Goal: Task Accomplishment & Management: Manage account settings

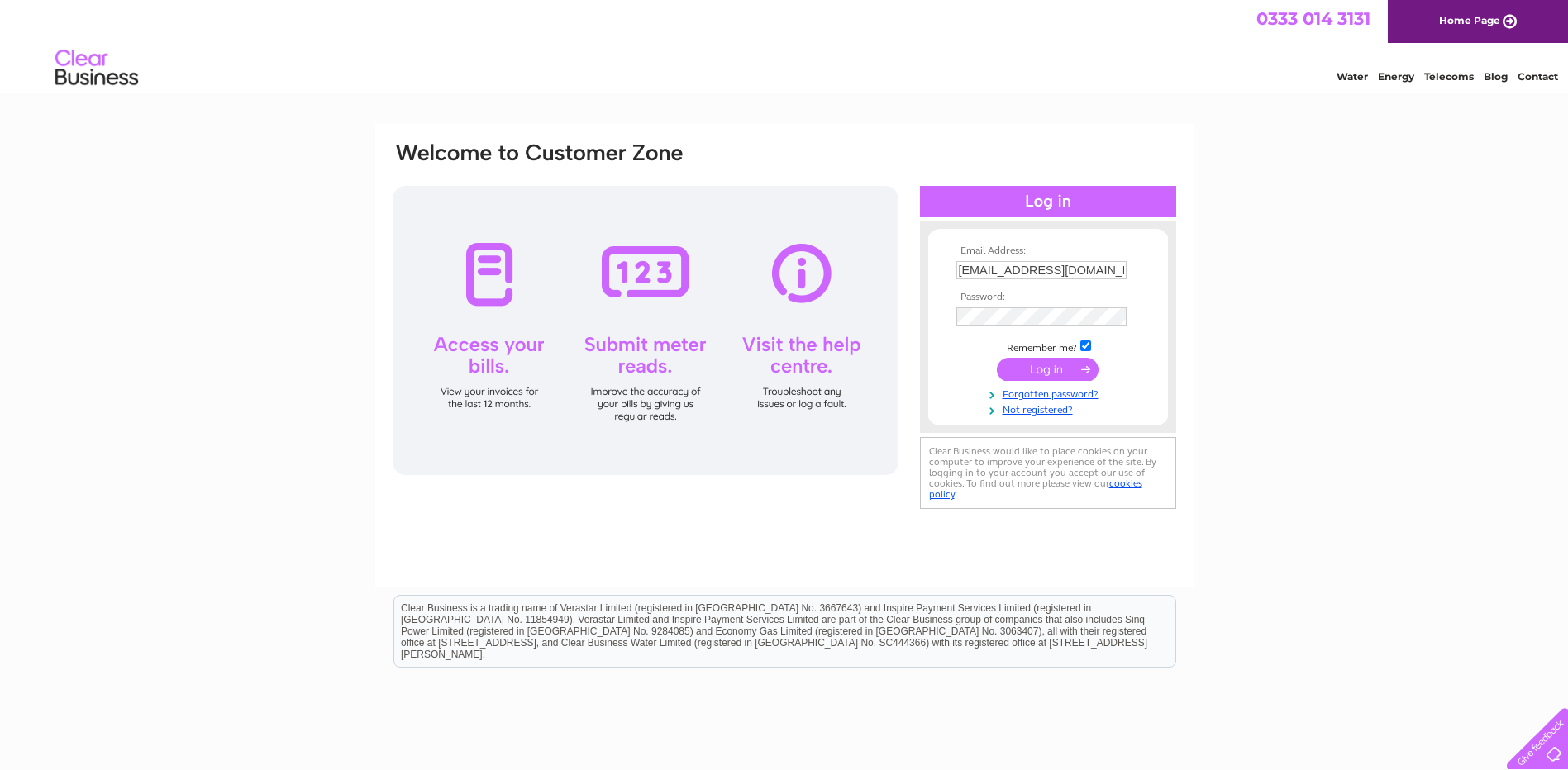
click at [1047, 369] on input "submit" at bounding box center [1048, 369] width 102 height 23
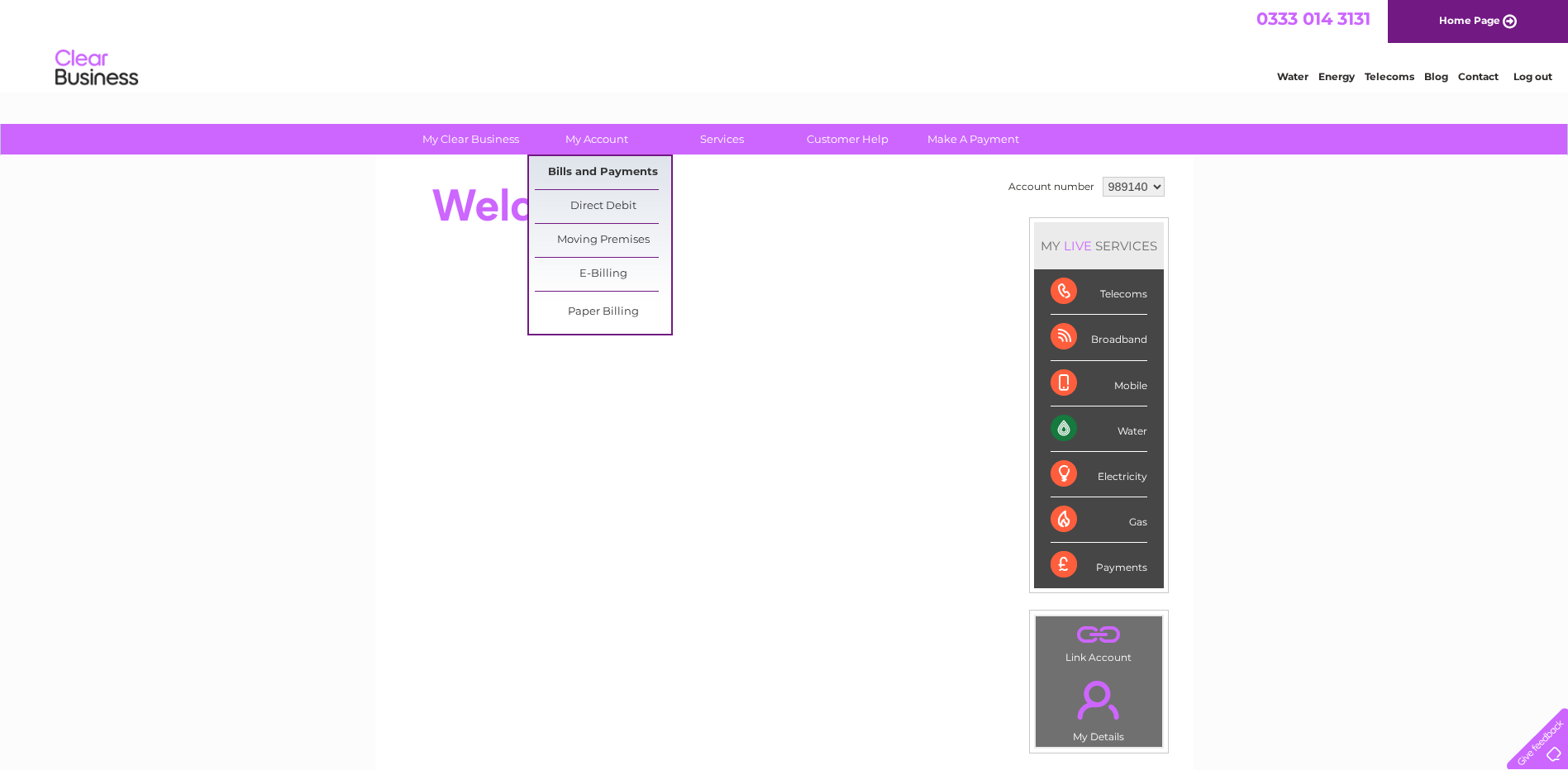
click at [573, 168] on link "Bills and Payments" at bounding box center [604, 172] width 137 height 33
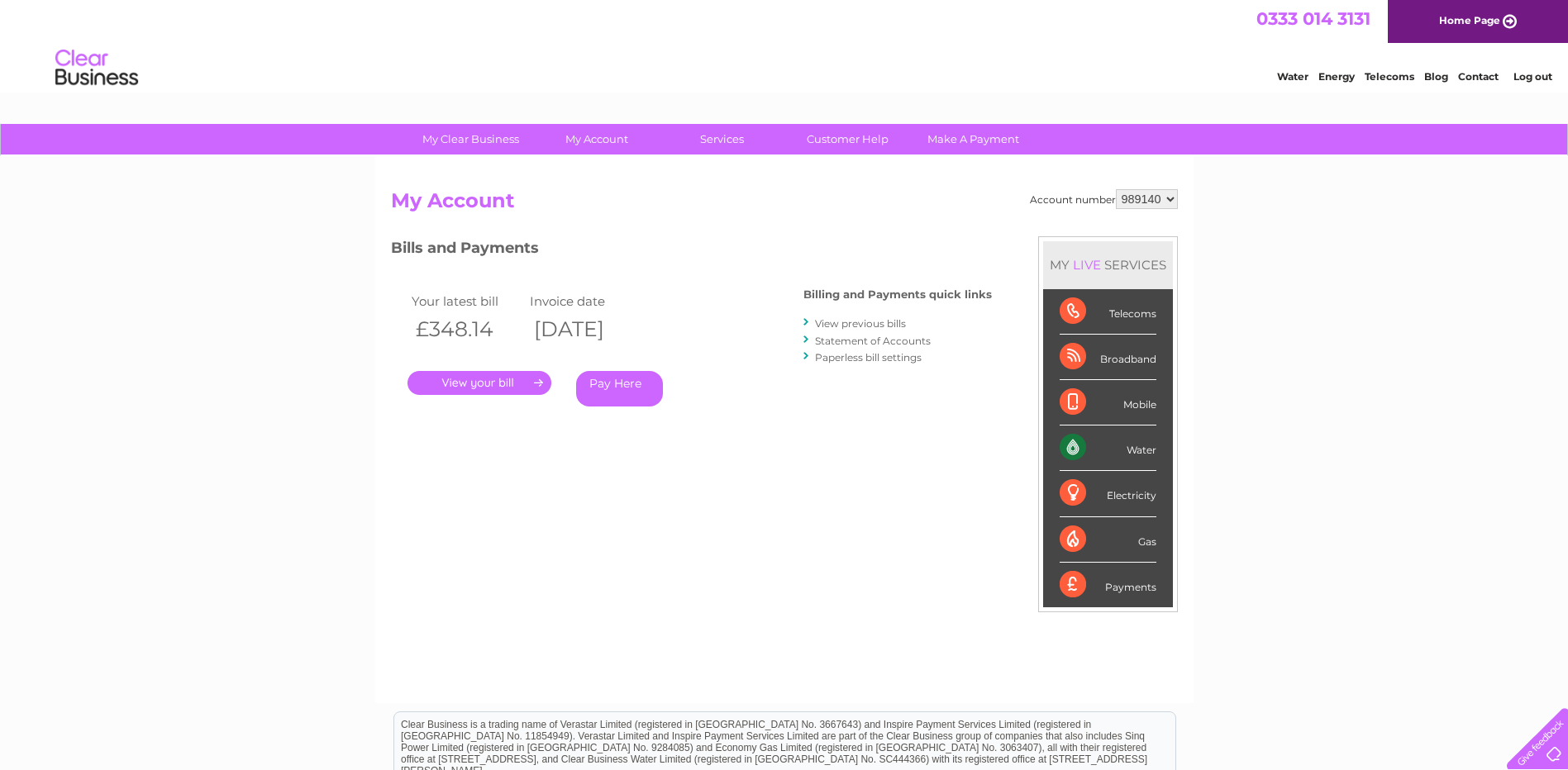
click at [482, 384] on link "." at bounding box center [479, 382] width 144 height 24
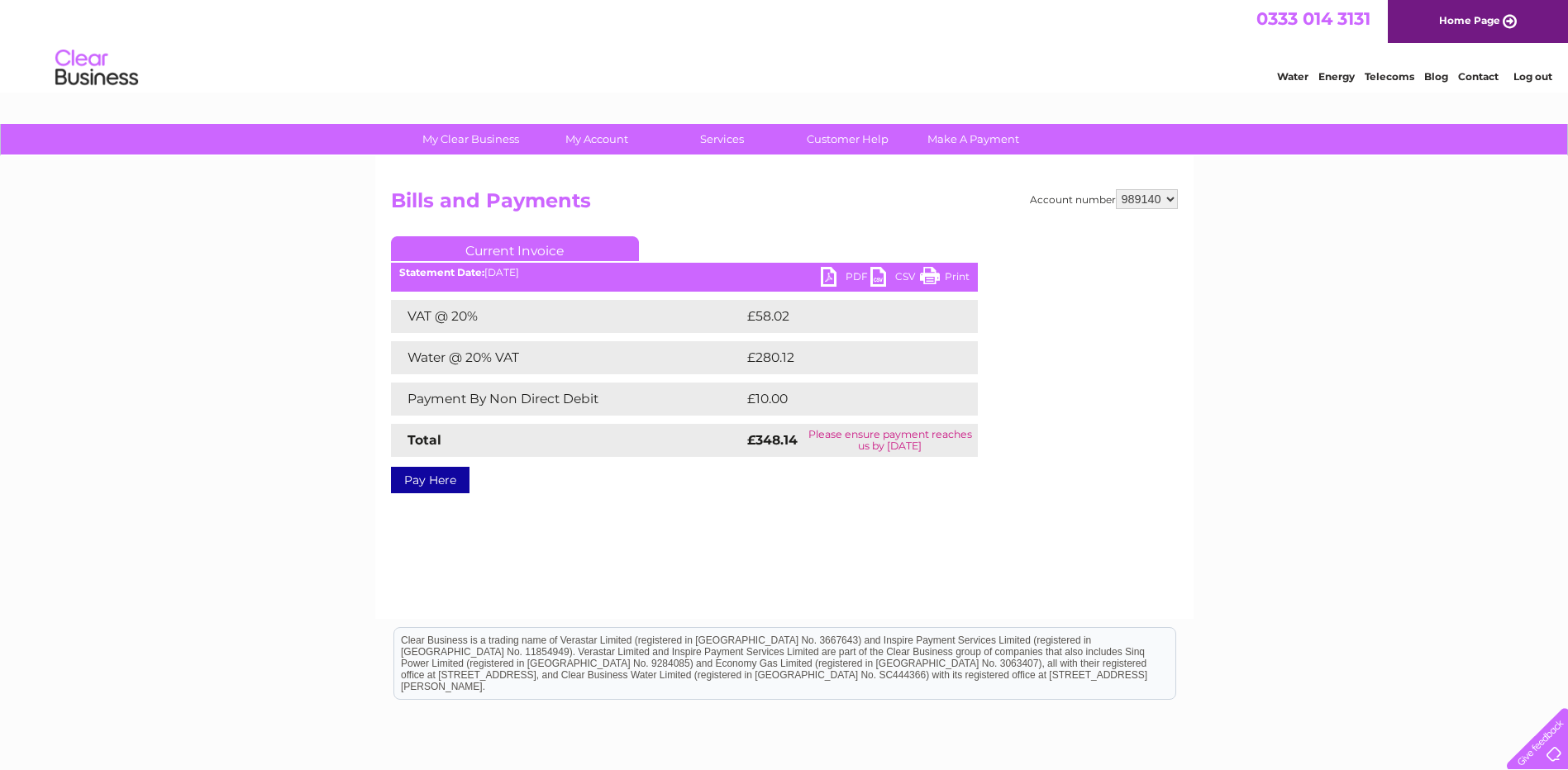
click at [824, 276] on link "PDF" at bounding box center [845, 278] width 49 height 24
click at [1525, 80] on link "Log out" at bounding box center [1533, 76] width 39 height 12
